Goal: Check status: Check status

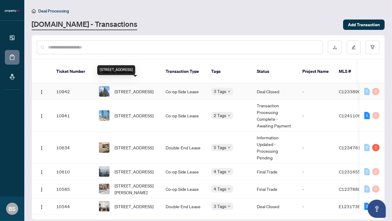
click at [151, 88] on span "[STREET_ADDRESS]" at bounding box center [134, 91] width 39 height 7
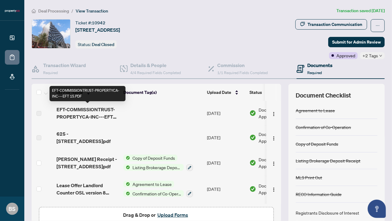
click at [93, 113] on span "EFT-COMMISSIONTRUST-PROPERTYCA-INC---EFT 15.PDF" at bounding box center [88, 113] width 62 height 15
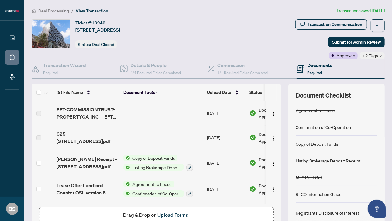
drag, startPoint x: 152, startPoint y: 200, endPoint x: 184, endPoint y: 201, distance: 32.0
click at [184, 201] on div "(8) File Name Document Tag(s) Upload Date Status EFT-COMMISSIONTRUST-PROPERTYCA…" at bounding box center [157, 152] width 250 height 103
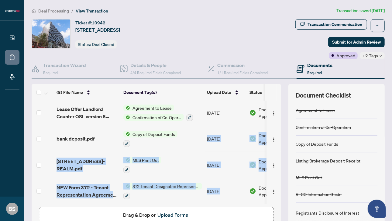
drag, startPoint x: 191, startPoint y: 200, endPoint x: 222, endPoint y: 204, distance: 30.6
click at [222, 204] on div "(8) File Name Document Tag(s) Upload Date Status (8) File Name Document Tag(s) …" at bounding box center [157, 158] width 250 height 149
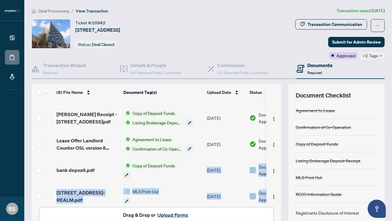
scroll to position [0, 0]
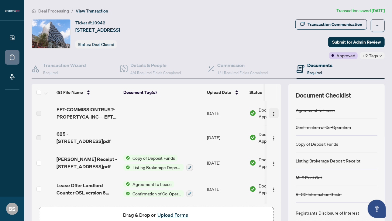
click at [272, 114] on img "button" at bounding box center [274, 113] width 5 height 5
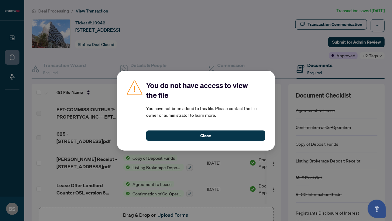
click at [264, 57] on div "You do not have access to view the file You have not been added to this file. P…" at bounding box center [196, 110] width 392 height 221
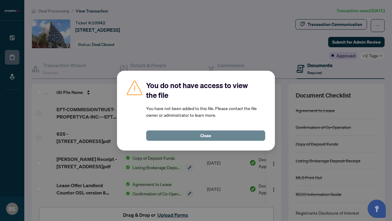
click at [211, 135] on span "Close" at bounding box center [205, 136] width 11 height 10
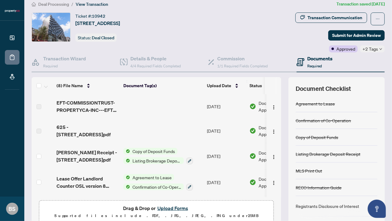
scroll to position [3, 0]
